Goal: Transaction & Acquisition: Purchase product/service

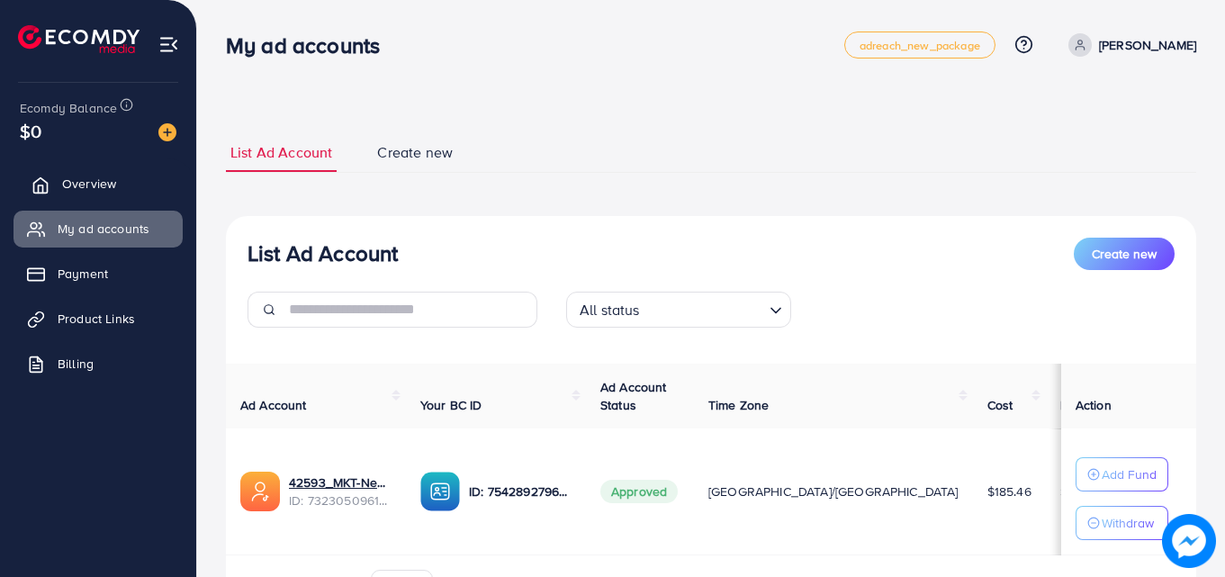
click at [113, 188] on span "Overview" at bounding box center [89, 184] width 54 height 18
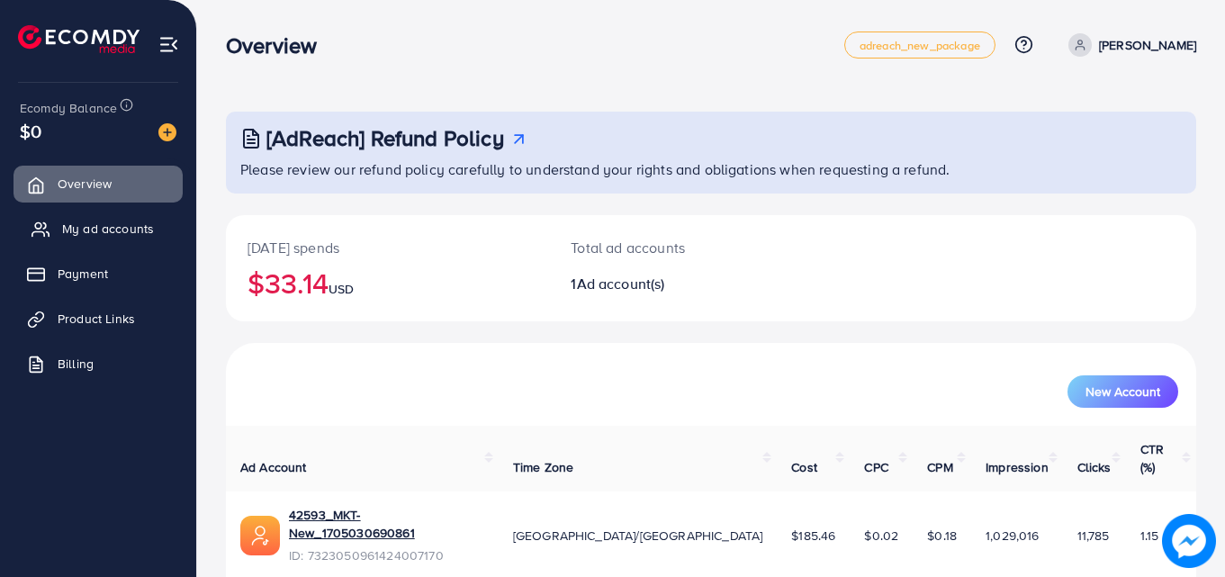
click at [140, 229] on span "My ad accounts" at bounding box center [108, 229] width 92 height 18
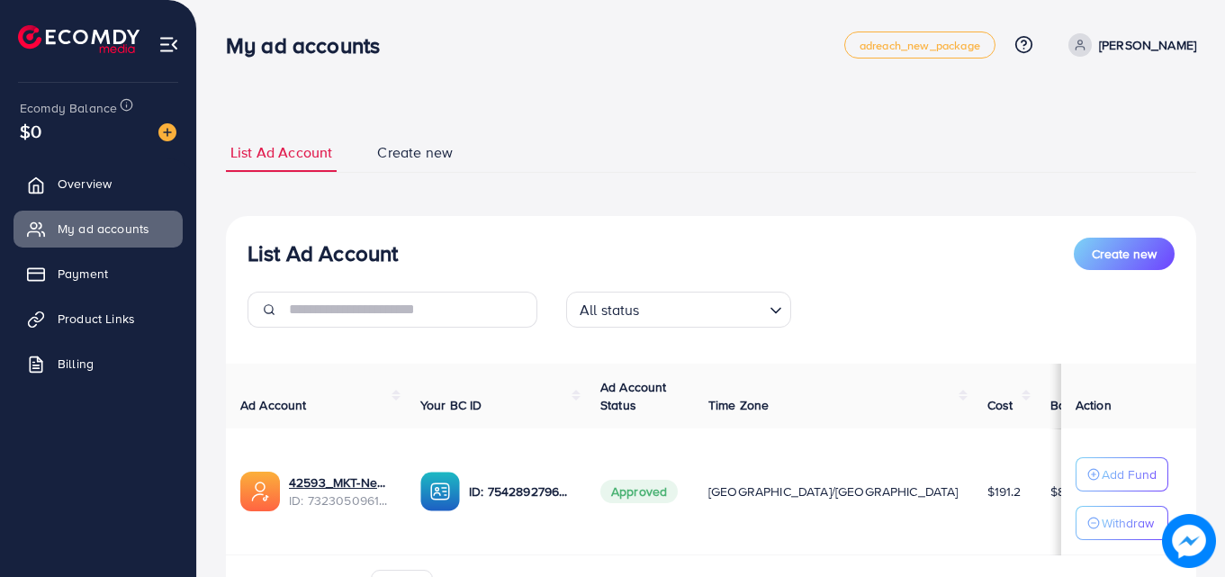
scroll to position [108, 0]
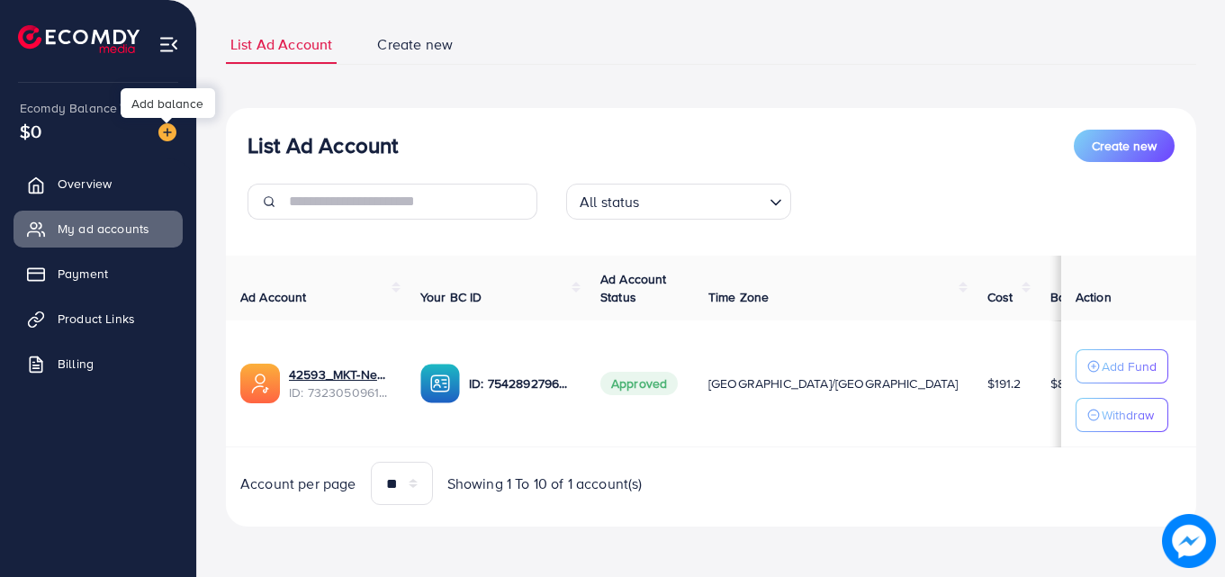
click at [169, 133] on img at bounding box center [167, 132] width 18 height 18
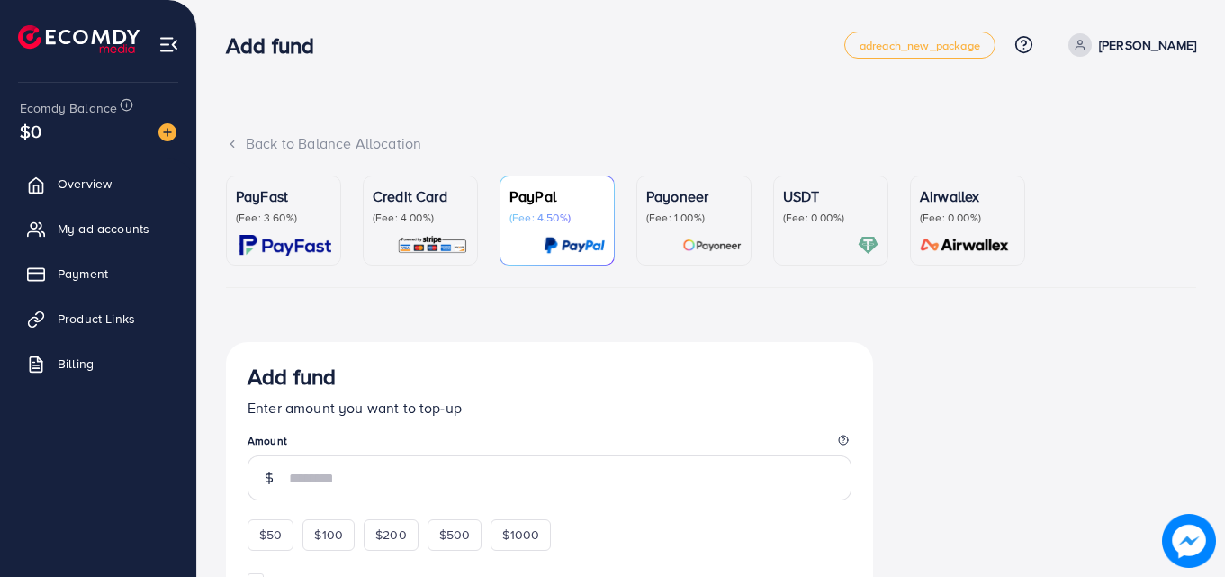
click at [410, 211] on p "(Fee: 4.00%)" at bounding box center [420, 218] width 95 height 14
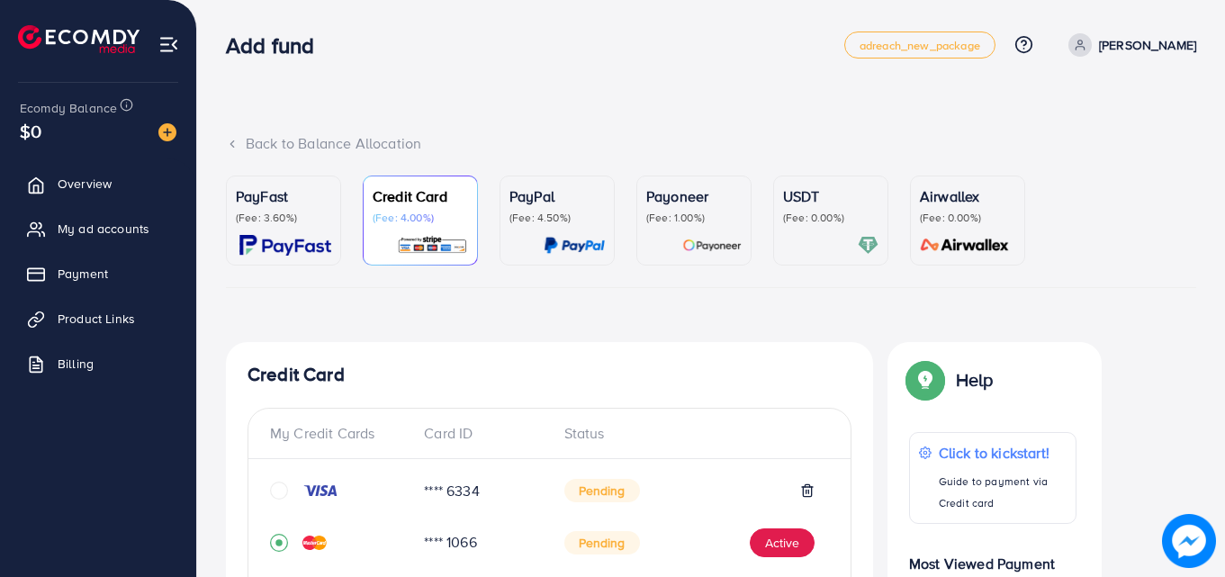
click at [266, 224] on p "(Fee: 3.60%)" at bounding box center [283, 218] width 95 height 14
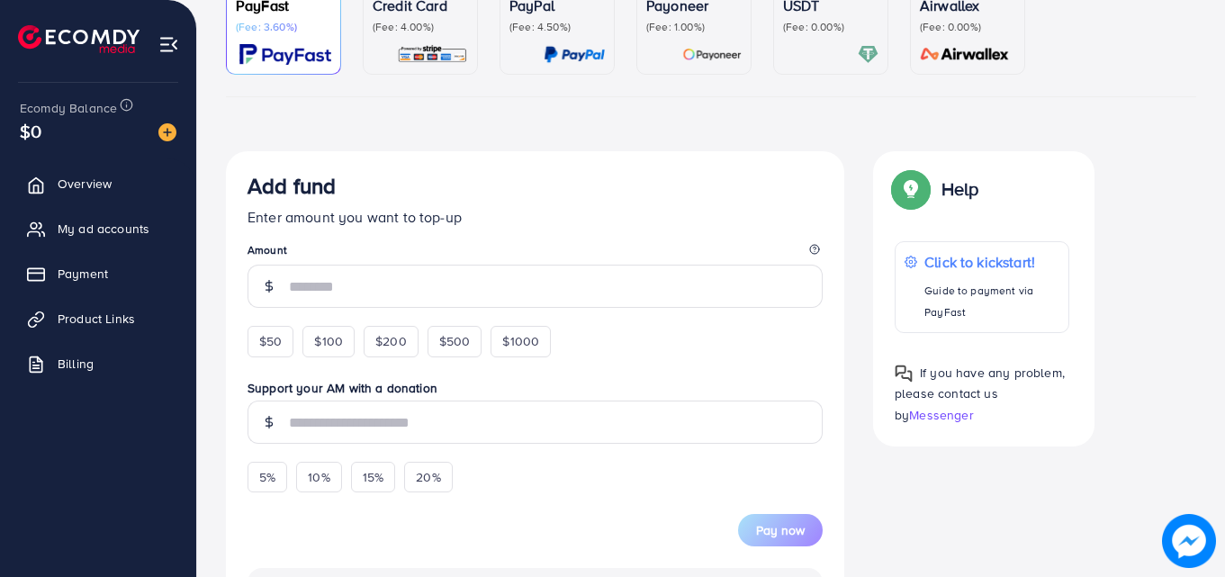
scroll to position [201, 0]
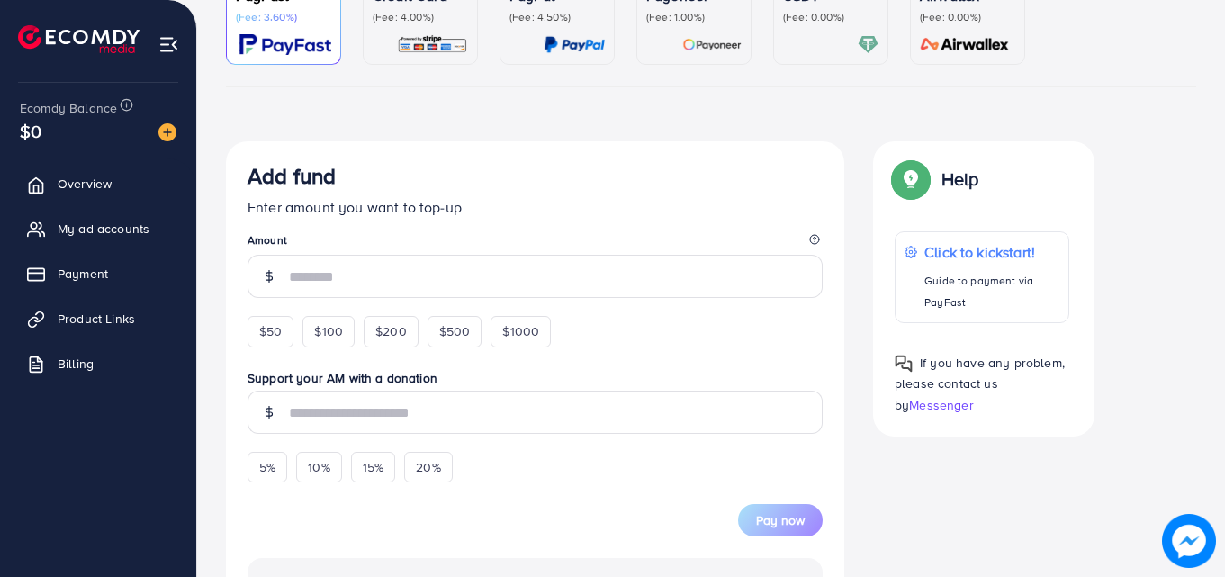
click at [447, 43] on img at bounding box center [432, 44] width 71 height 21
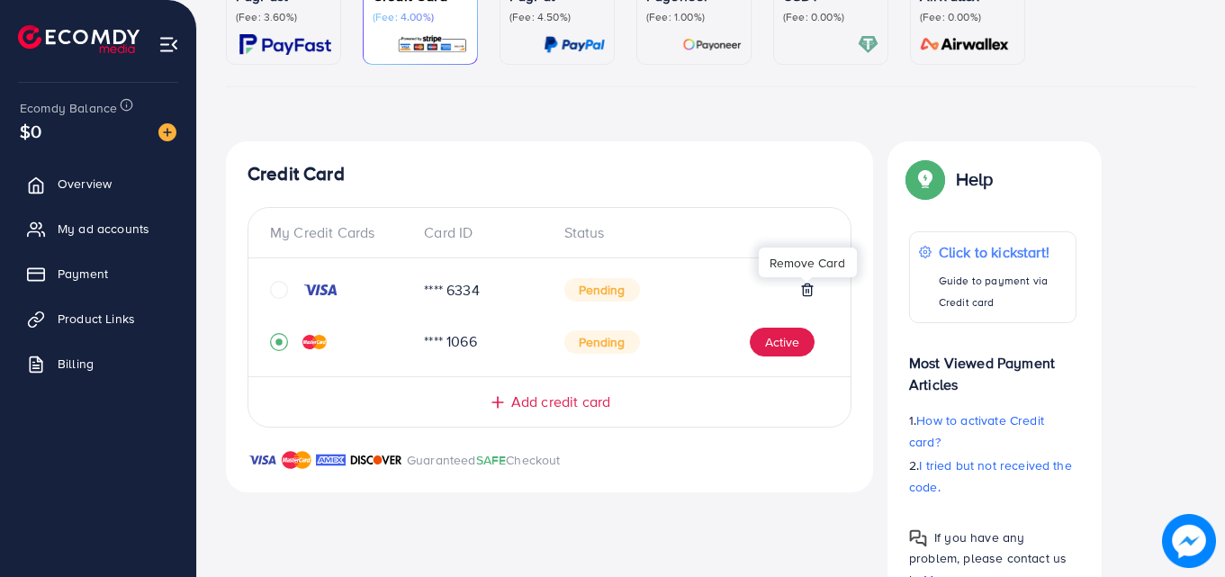
click at [813, 289] on icon at bounding box center [807, 290] width 14 height 14
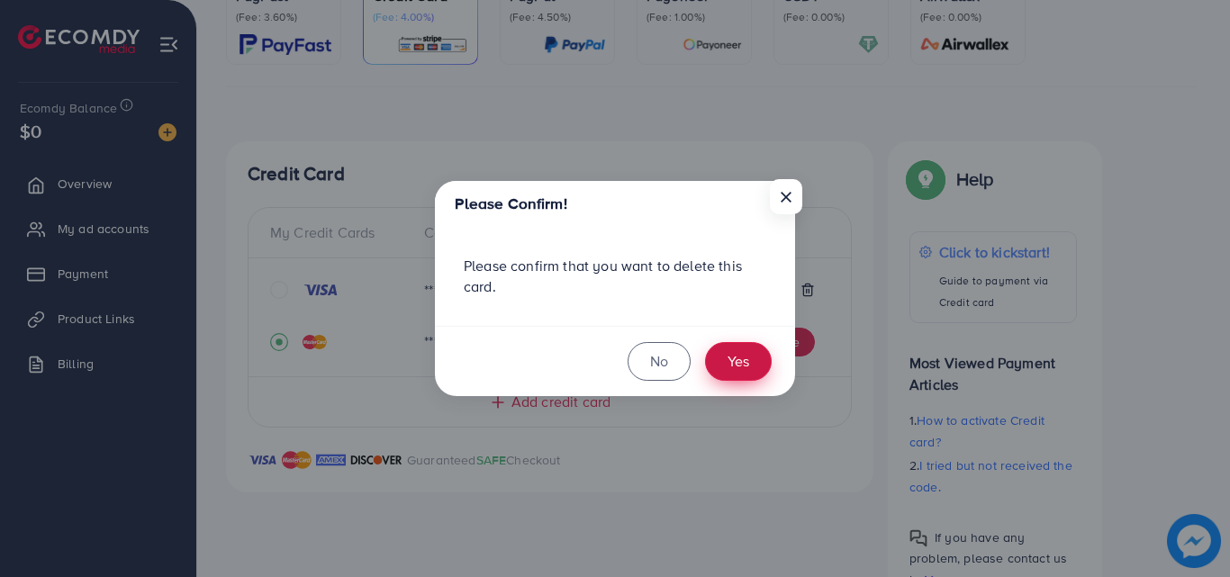
click at [729, 359] on button "Yes" at bounding box center [738, 361] width 67 height 39
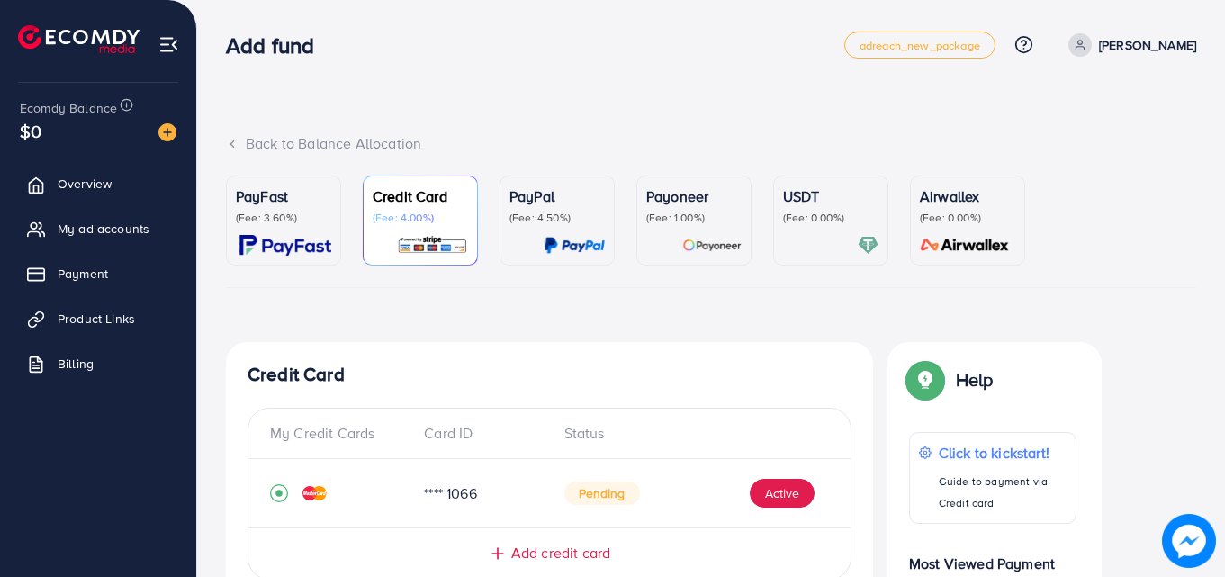
scroll to position [66, 0]
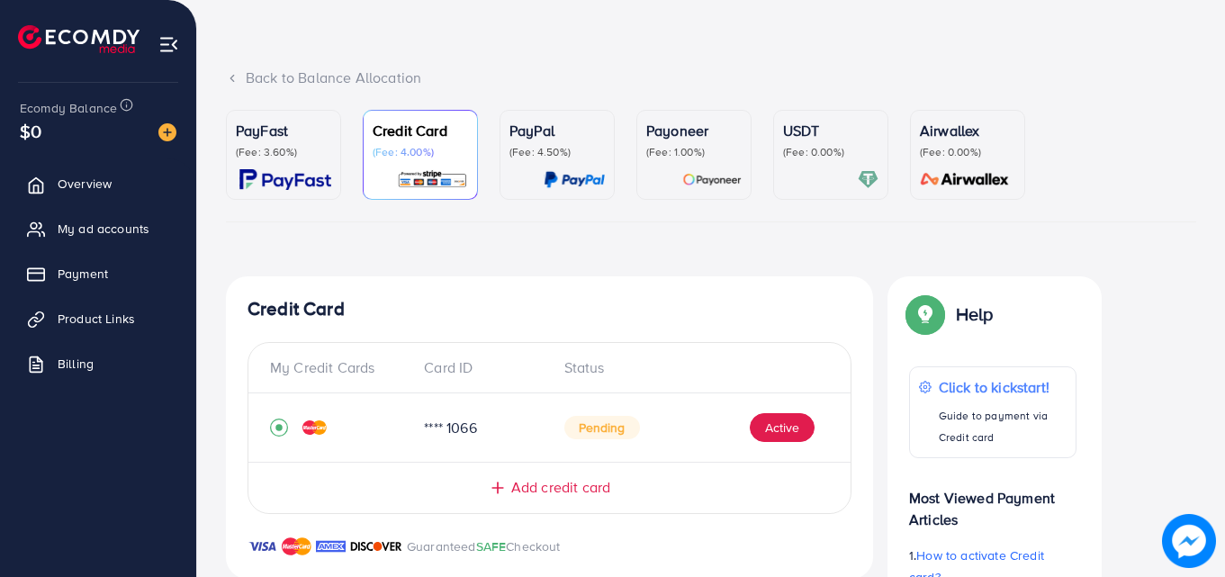
click at [276, 122] on p "PayFast" at bounding box center [283, 131] width 95 height 22
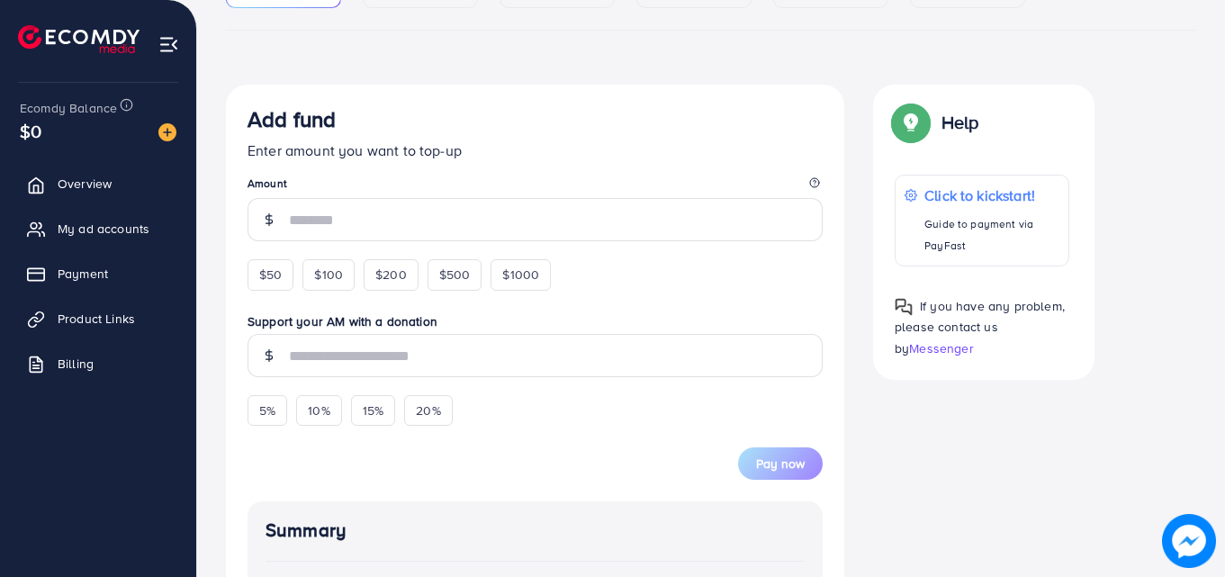
scroll to position [260, 0]
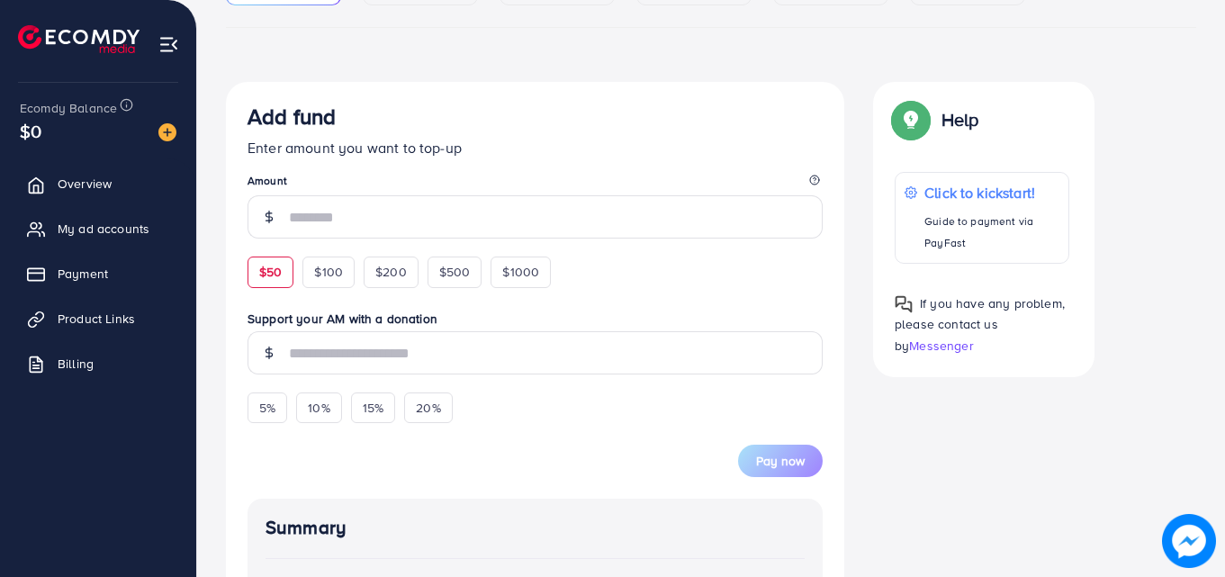
click at [268, 275] on span "$50" at bounding box center [270, 272] width 23 height 18
type input "**"
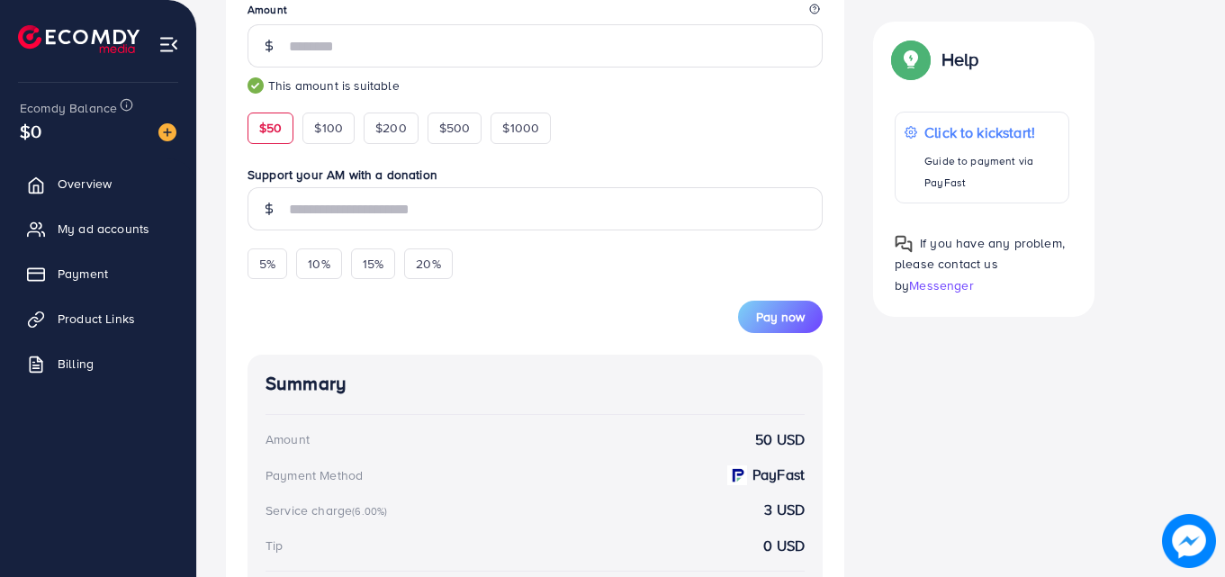
scroll to position [419, 0]
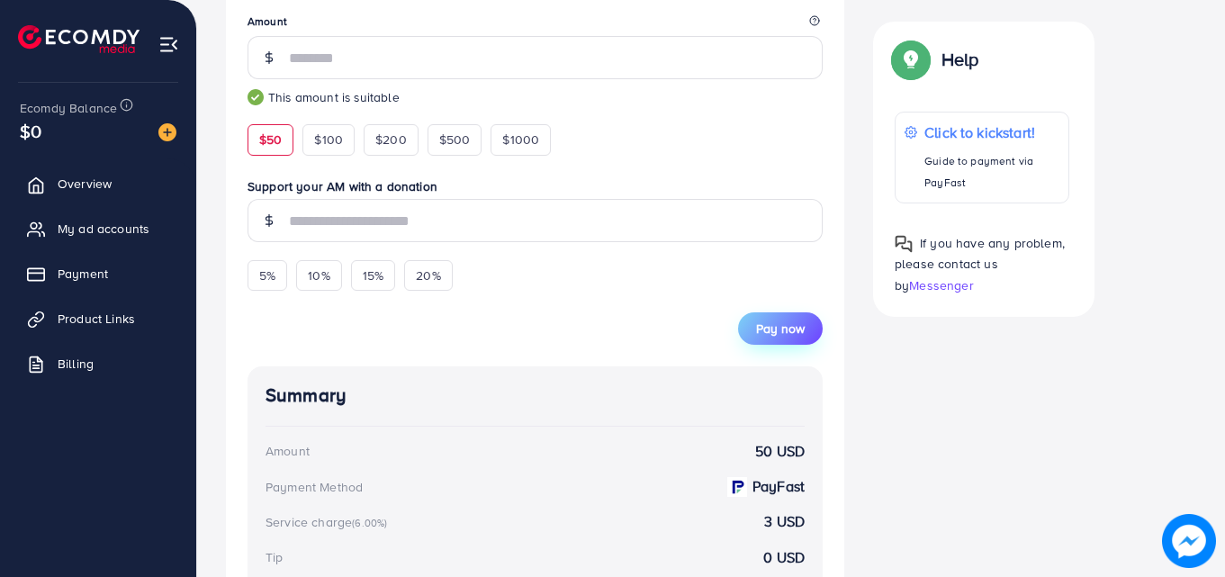
click at [798, 327] on span "Pay now" at bounding box center [780, 329] width 49 height 18
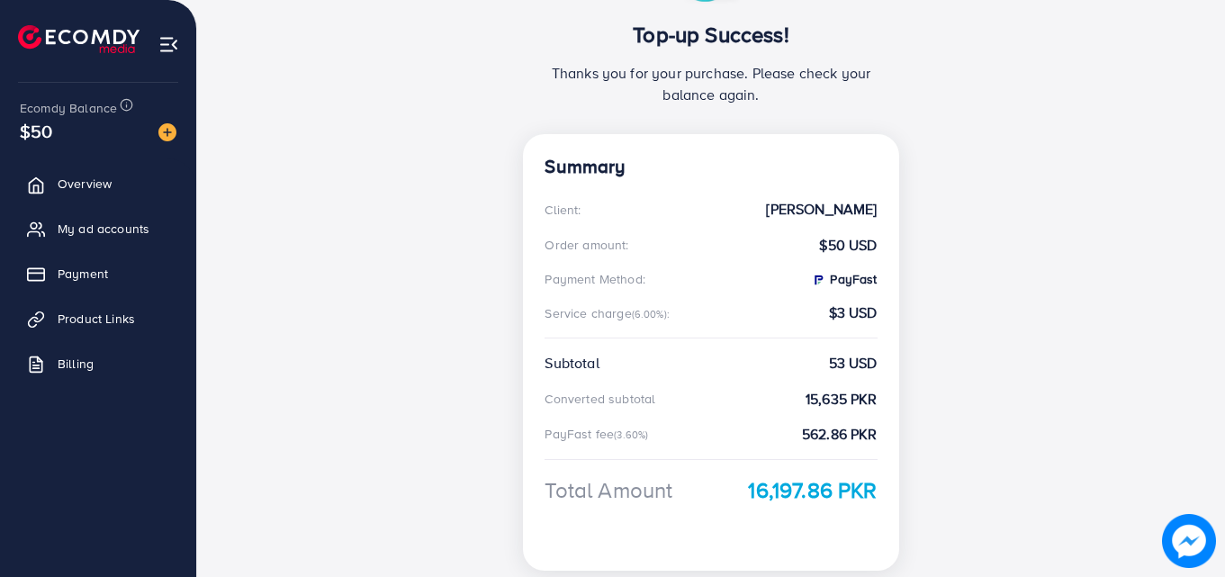
scroll to position [225, 0]
click at [124, 180] on link "Overview" at bounding box center [98, 184] width 169 height 36
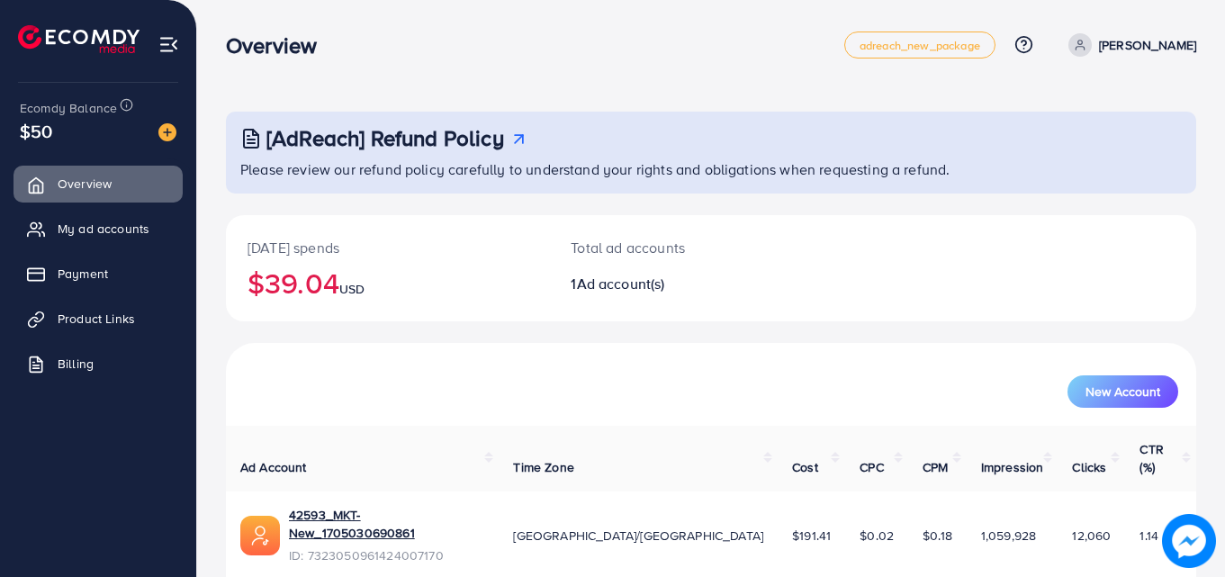
scroll to position [42, 0]
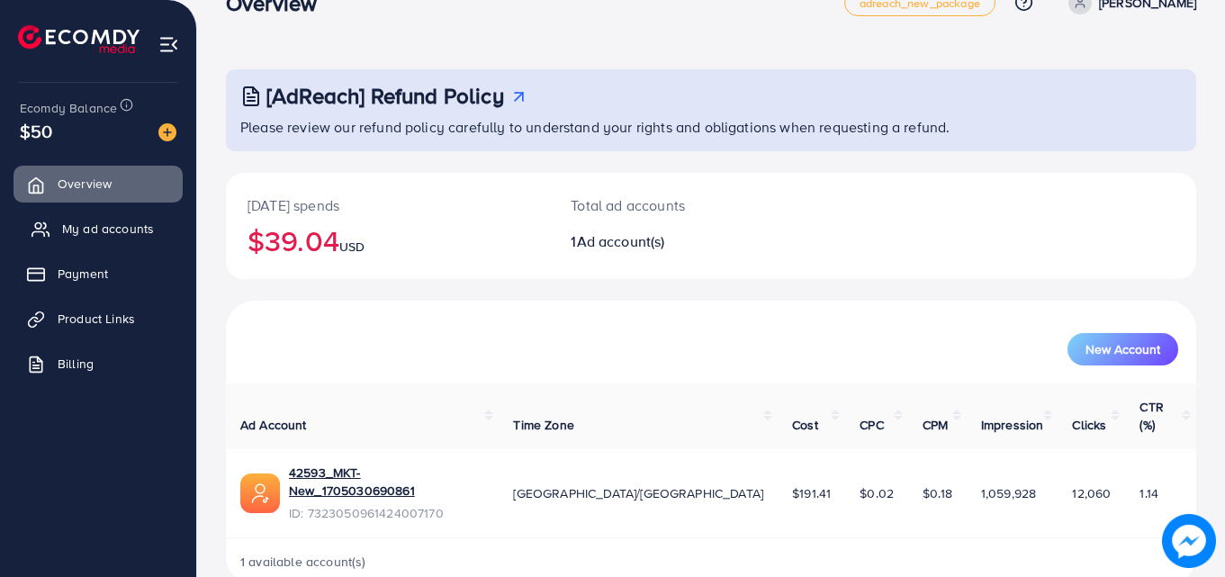
click at [137, 220] on span "My ad accounts" at bounding box center [108, 229] width 92 height 18
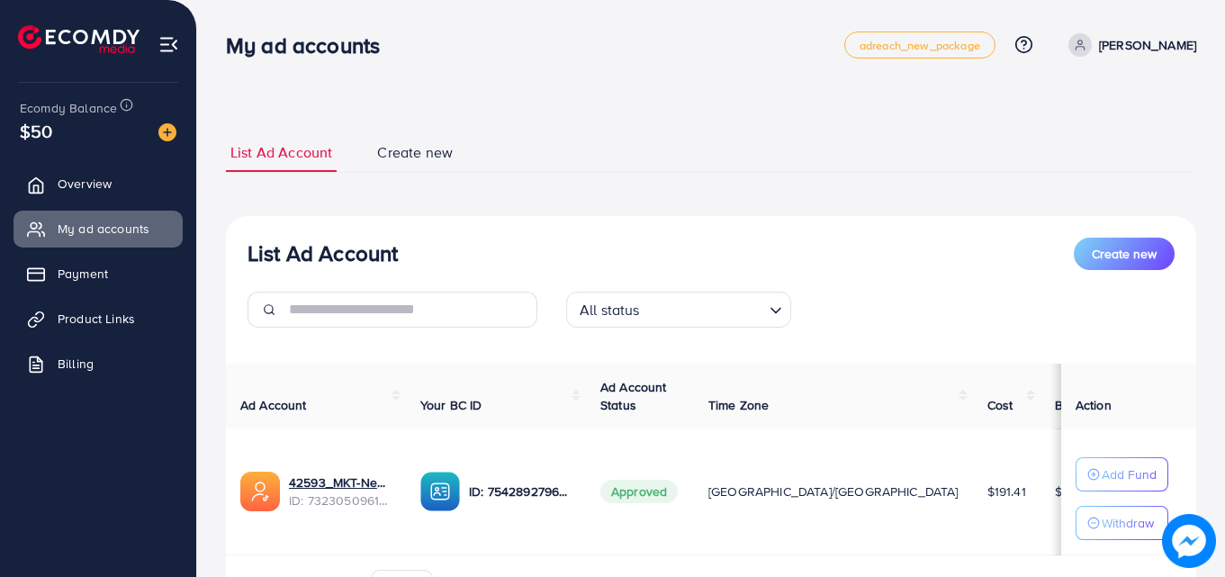
scroll to position [108, 0]
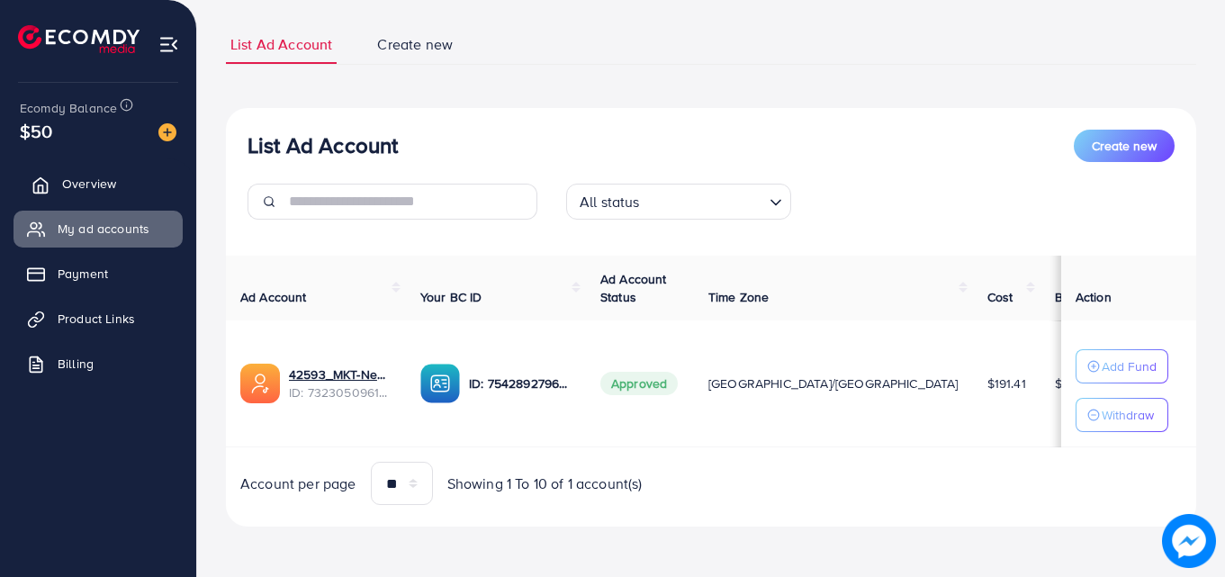
click at [121, 187] on link "Overview" at bounding box center [98, 184] width 169 height 36
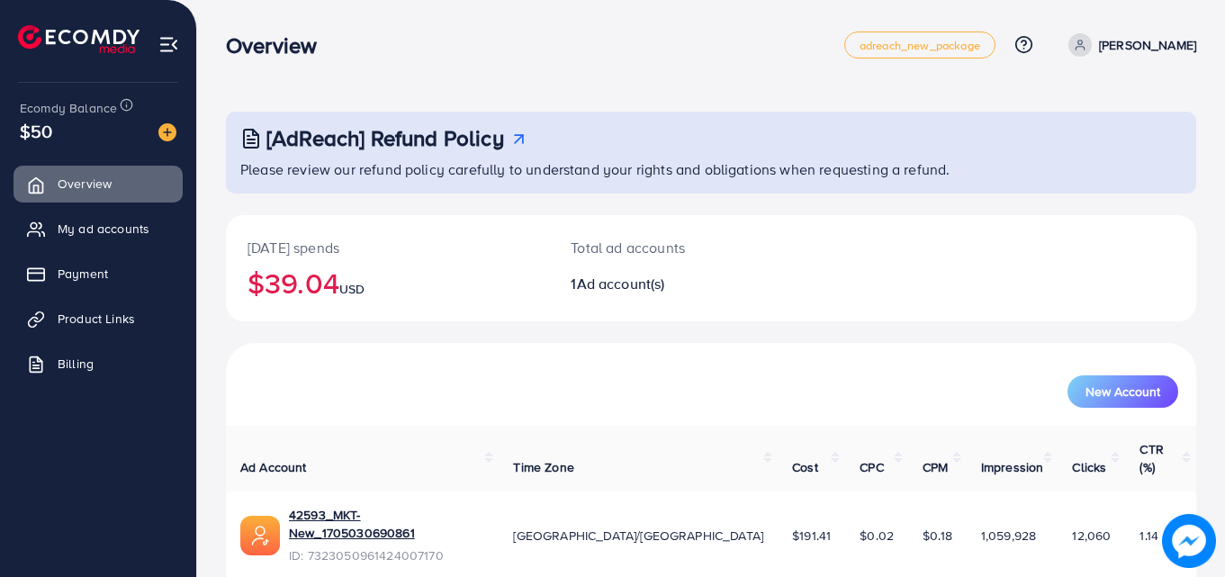
scroll to position [42, 0]
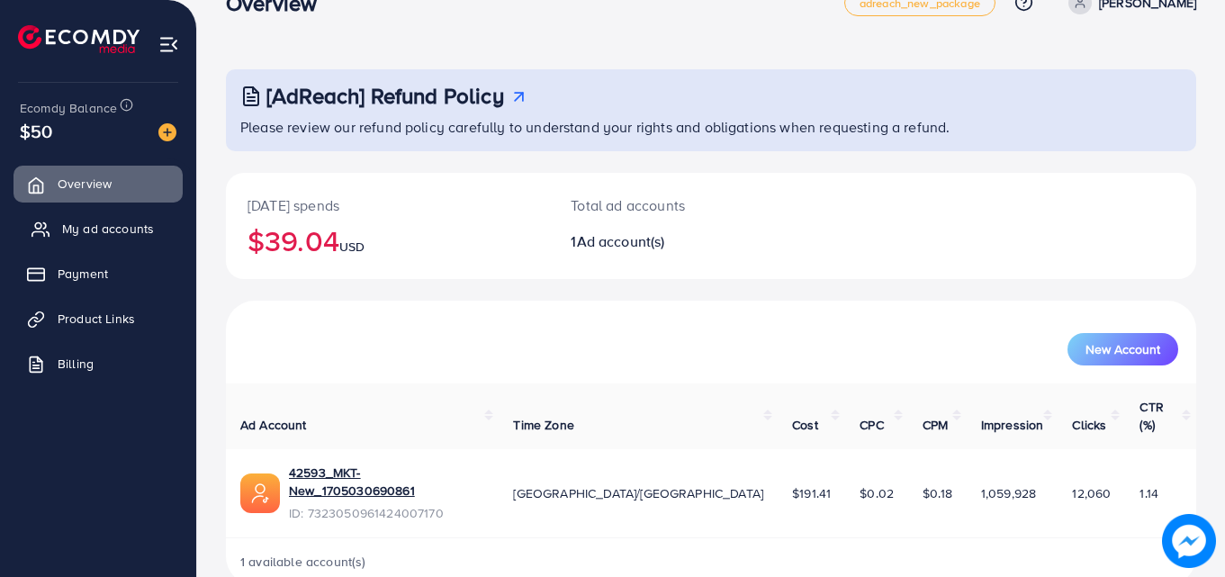
click at [157, 226] on link "My ad accounts" at bounding box center [98, 229] width 169 height 36
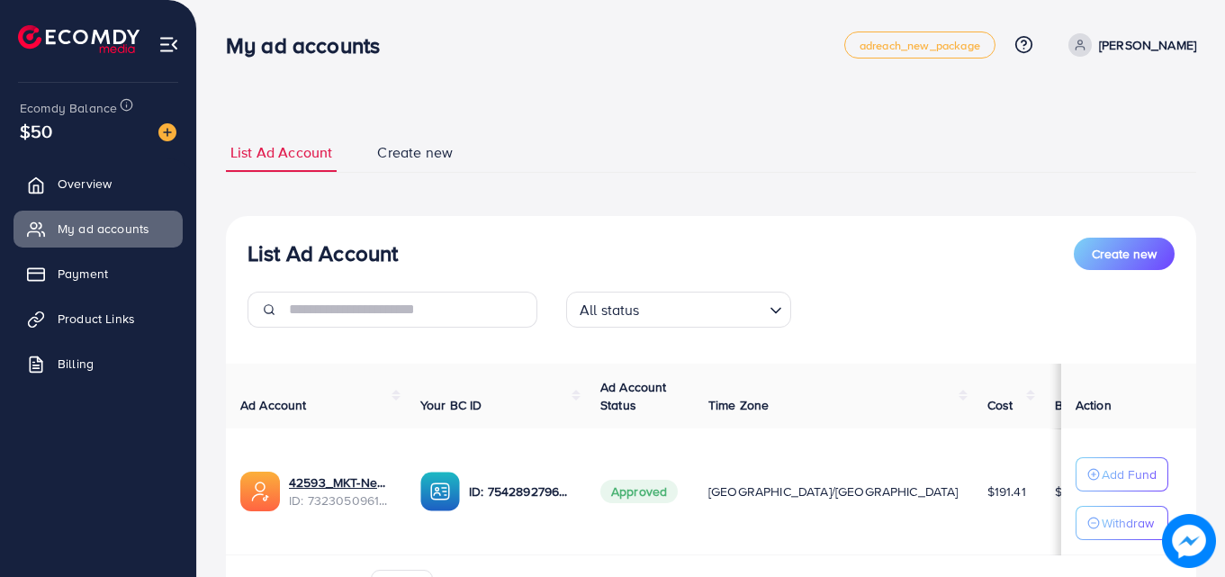
scroll to position [108, 0]
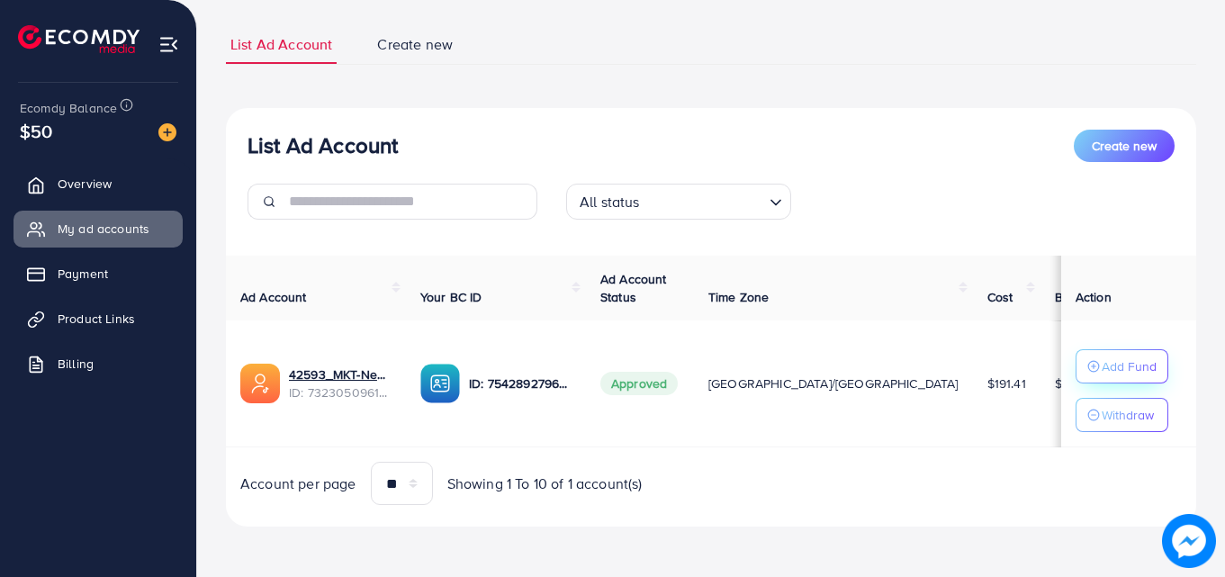
click at [1105, 359] on p "Add Fund" at bounding box center [1129, 367] width 55 height 22
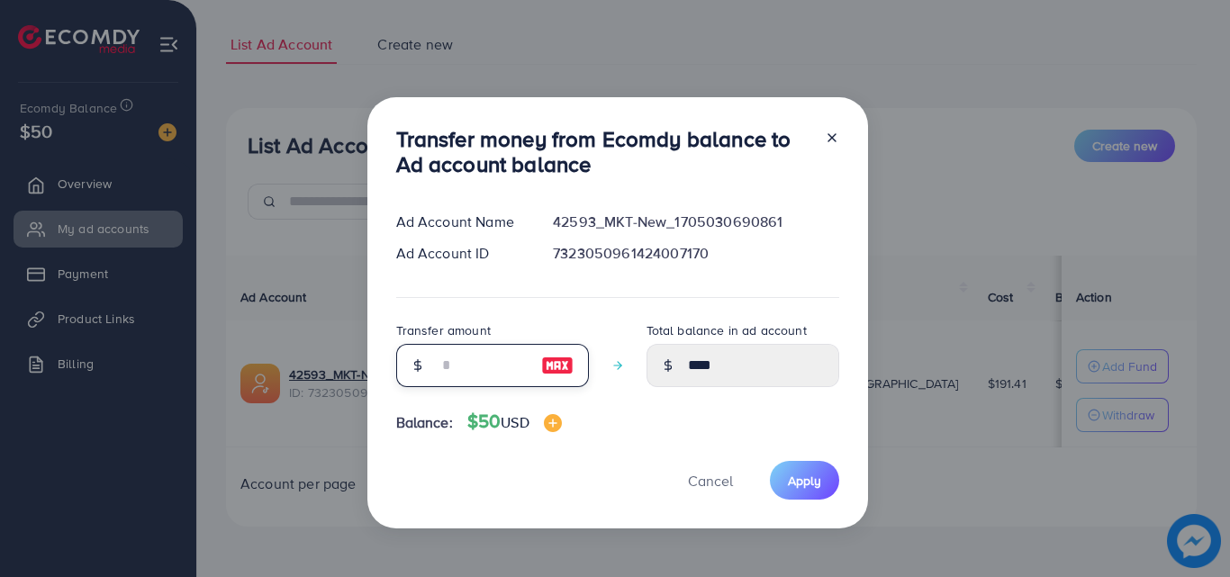
click at [458, 360] on input "number" at bounding box center [482, 365] width 90 height 43
type input "*"
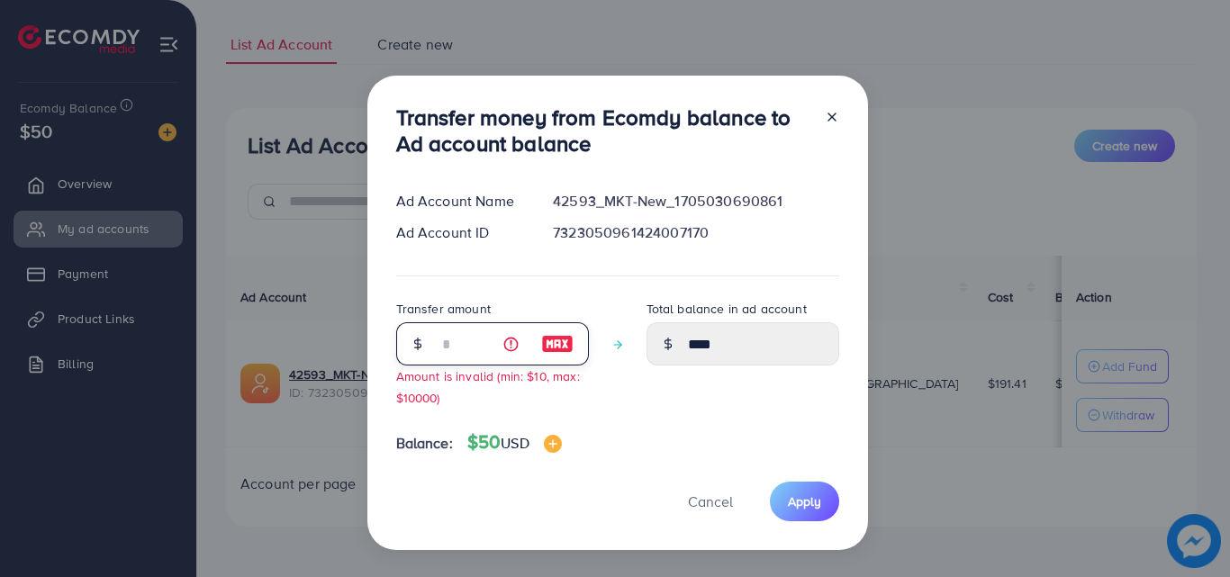
type input "*****"
type input "**"
type input "*****"
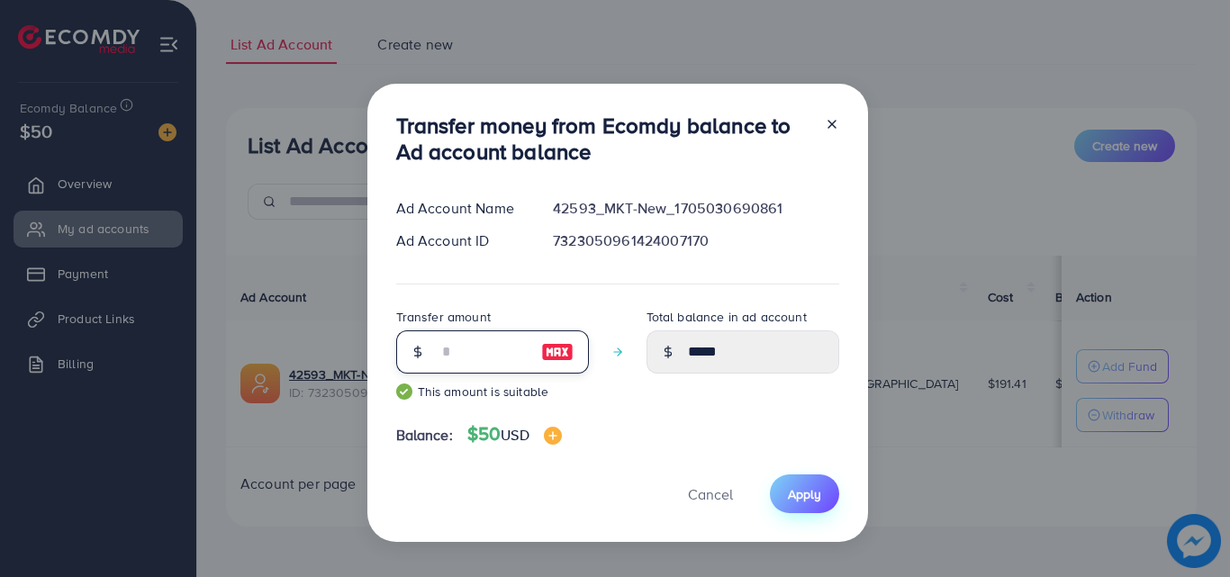
type input "**"
click at [788, 487] on span "Apply" at bounding box center [804, 494] width 33 height 18
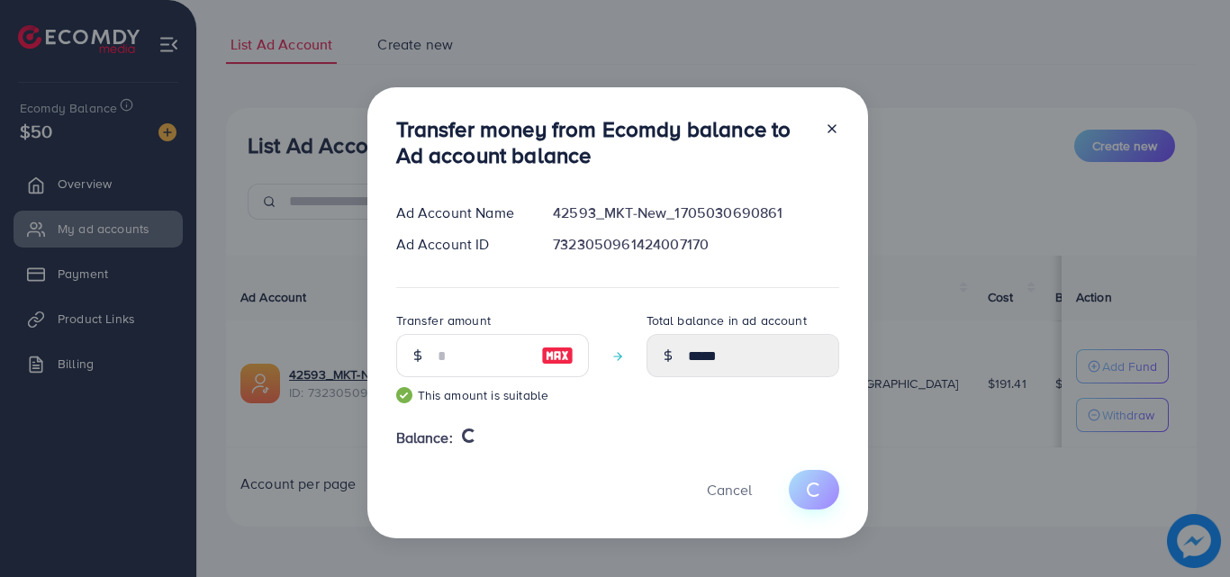
type input "****"
